Goal: Task Accomplishment & Management: Manage account settings

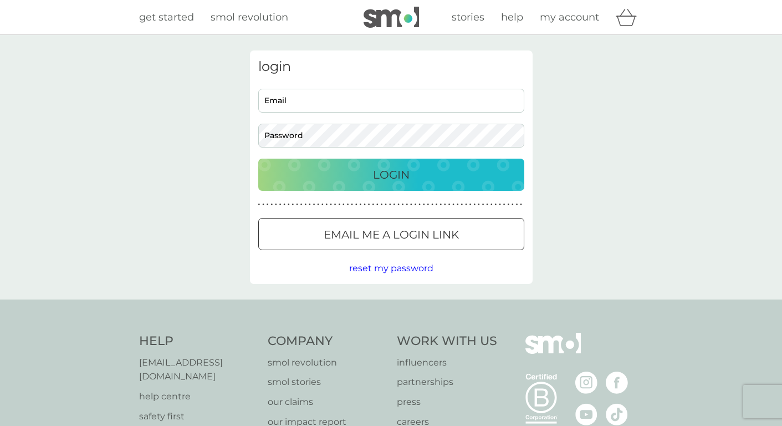
click at [423, 100] on input "Email" at bounding box center [391, 101] width 266 height 24
type input "[EMAIL_ADDRESS][DOMAIN_NAME]"
click at [258, 159] on button "Login" at bounding box center [391, 175] width 266 height 32
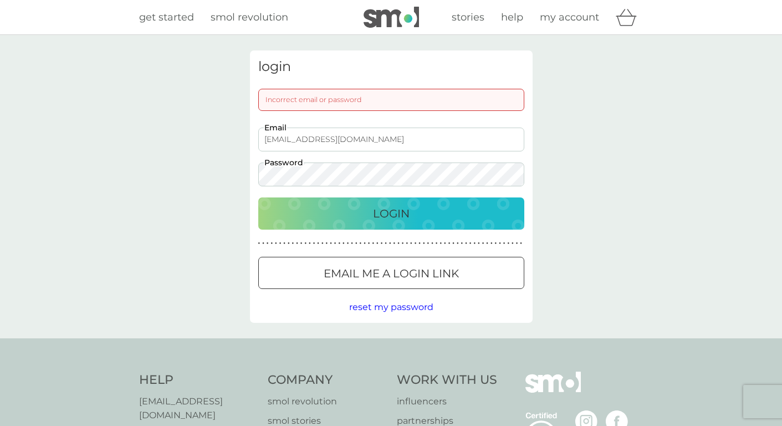
click at [374, 284] on button "Email me a login link" at bounding box center [391, 273] width 266 height 32
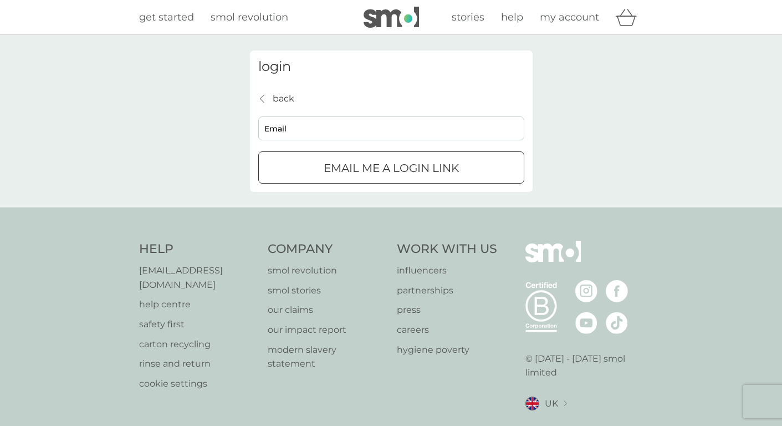
click at [334, 126] on input "Email" at bounding box center [391, 128] width 266 height 24
type input "[EMAIL_ADDRESS][DOMAIN_NAME]"
click at [333, 173] on p "Email me a login link" at bounding box center [391, 168] width 135 height 18
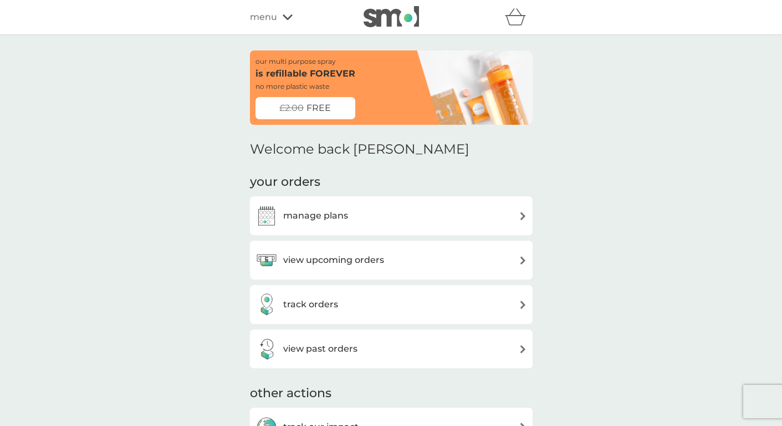
click at [368, 222] on div "manage plans" at bounding box center [392, 216] width 272 height 22
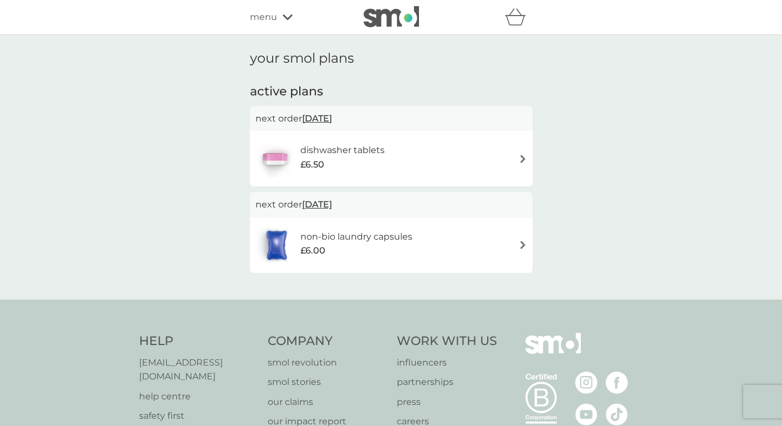
click at [479, 171] on div "dishwasher tablets £6.50" at bounding box center [392, 158] width 272 height 39
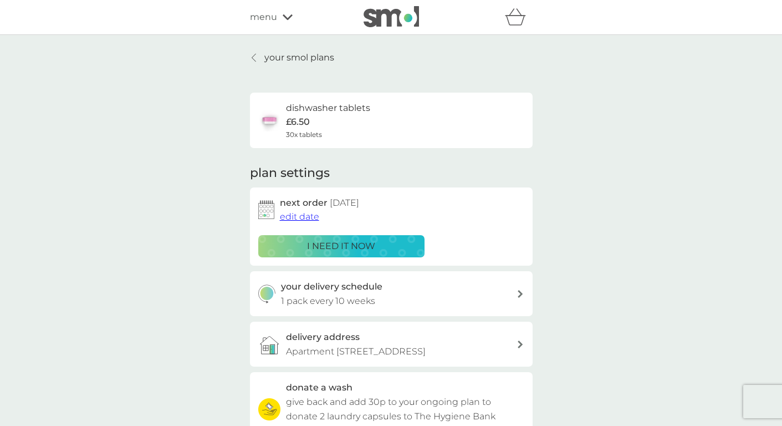
click at [310, 216] on span "edit date" at bounding box center [299, 216] width 39 height 11
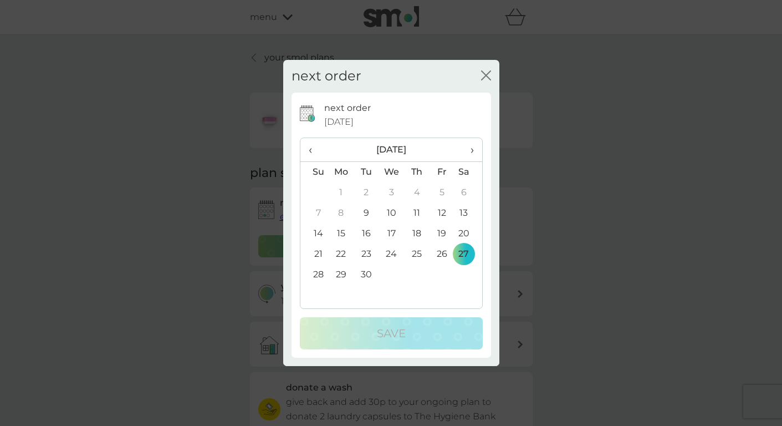
click at [472, 153] on span "›" at bounding box center [467, 149] width 11 height 23
click at [325, 277] on td "26" at bounding box center [314, 274] width 28 height 21
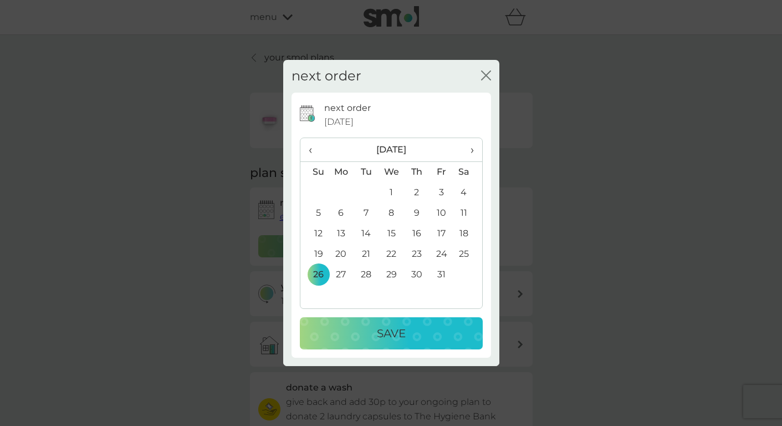
click at [335, 336] on div "Save" at bounding box center [391, 333] width 161 height 18
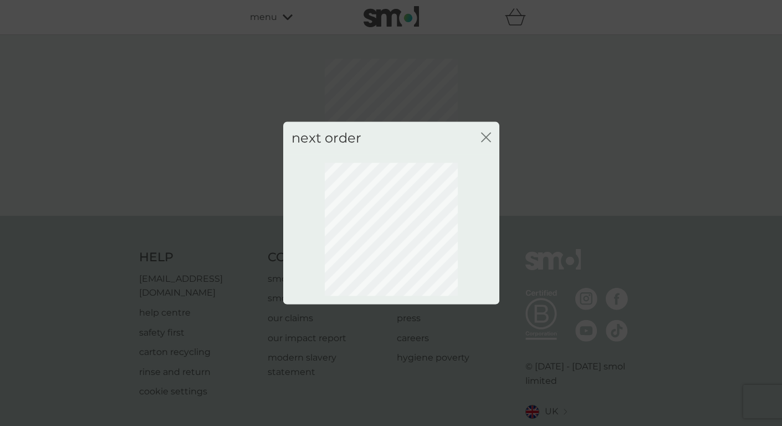
click at [487, 135] on icon "close" at bounding box center [488, 137] width 4 height 9
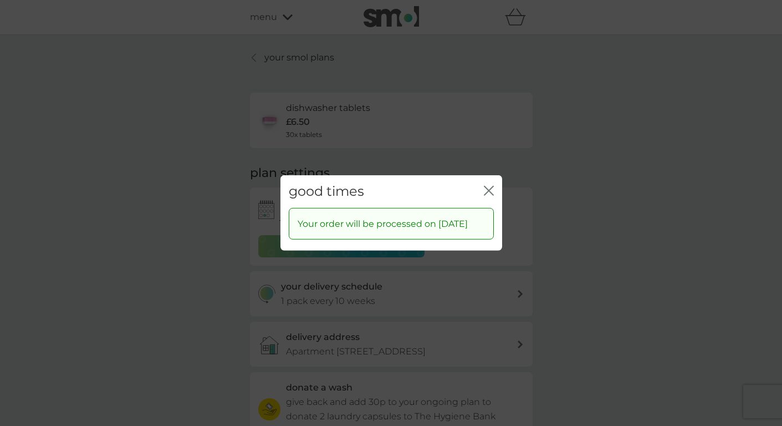
click at [492, 187] on icon "close" at bounding box center [491, 190] width 4 height 9
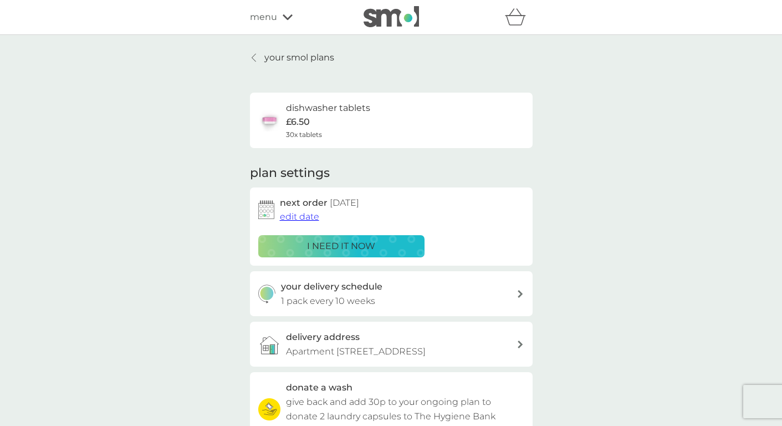
click at [250, 58] on link "your smol plans" at bounding box center [292, 57] width 84 height 14
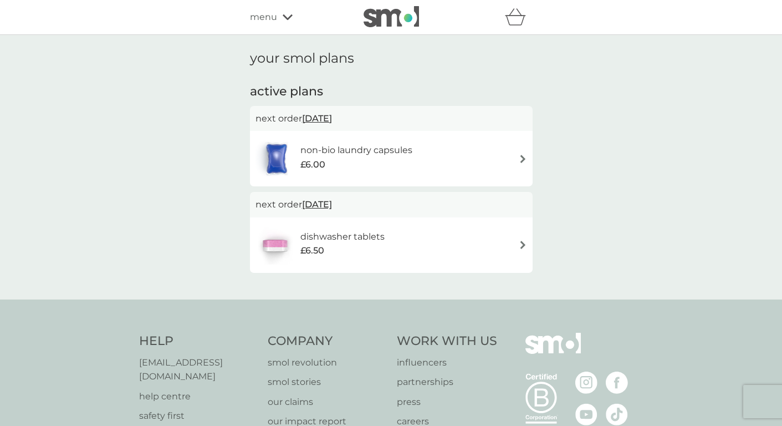
click at [438, 160] on div "non-bio laundry capsules £6.00" at bounding box center [392, 158] width 272 height 39
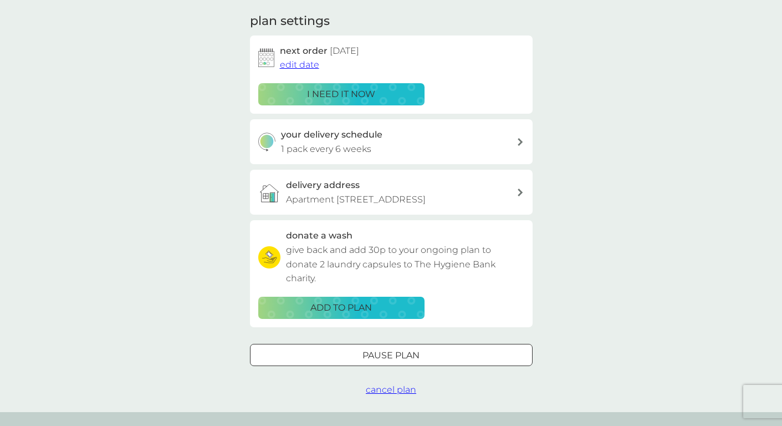
scroll to position [162, 0]
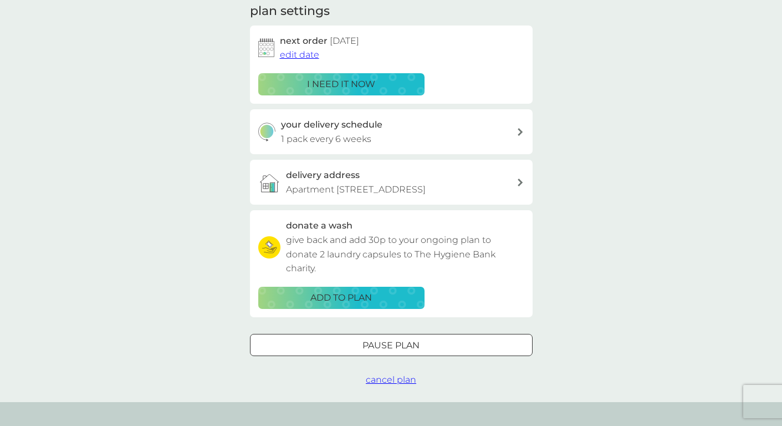
click at [405, 344] on div at bounding box center [405, 344] width 0 height 0
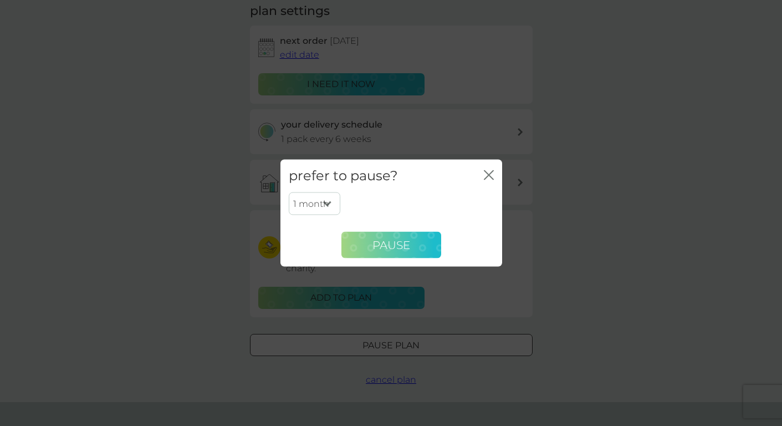
click at [397, 235] on button "Pause" at bounding box center [391, 245] width 100 height 27
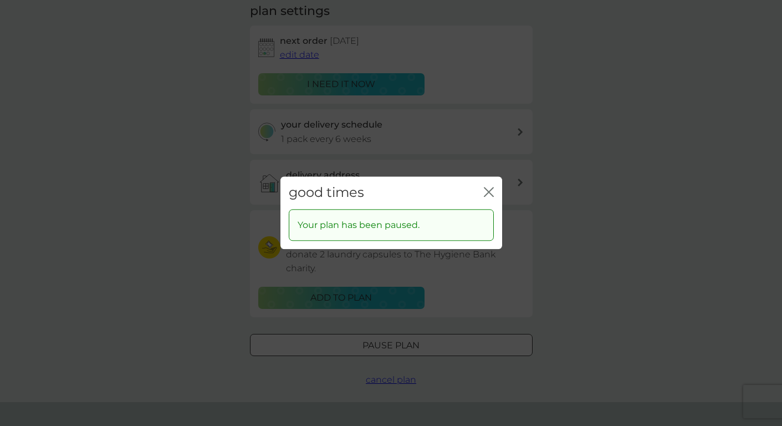
click at [488, 194] on icon "close" at bounding box center [489, 192] width 10 height 10
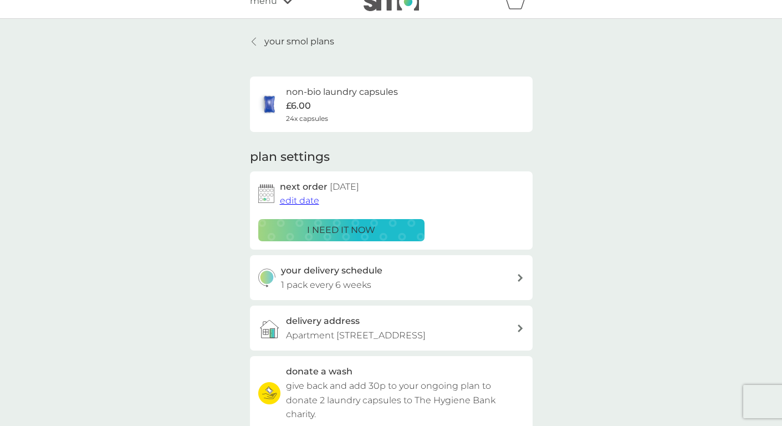
scroll to position [0, 0]
